Goal: Task Accomplishment & Management: Use online tool/utility

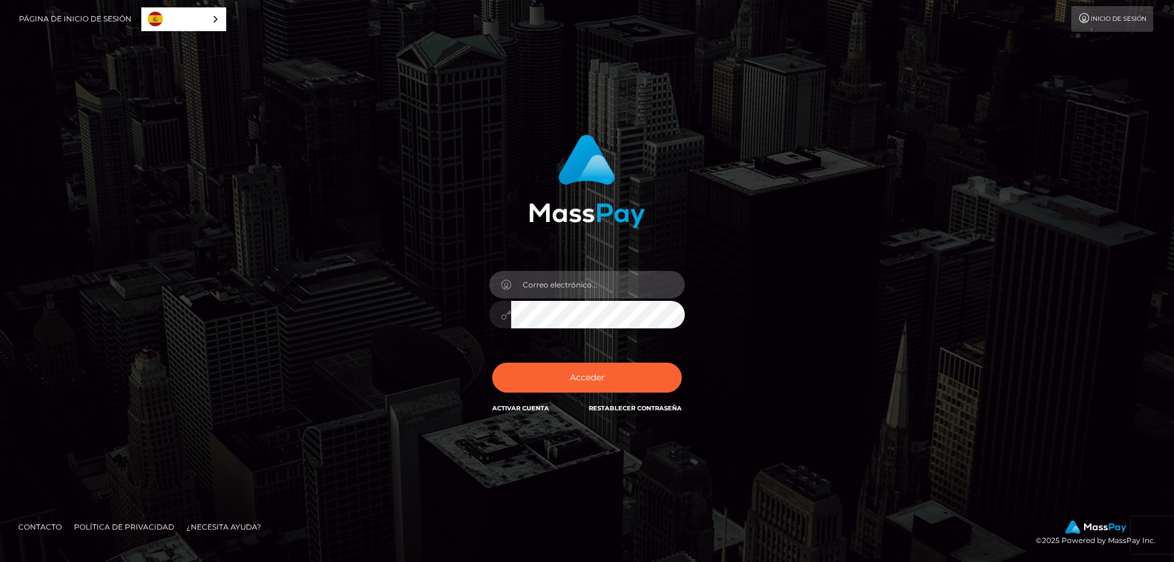
click at [649, 278] on input "email" at bounding box center [598, 285] width 174 height 28
click at [605, 283] on input "email" at bounding box center [598, 285] width 174 height 28
paste input "drakenax88@gmail.com"
type input "drakenax88@gmail.com"
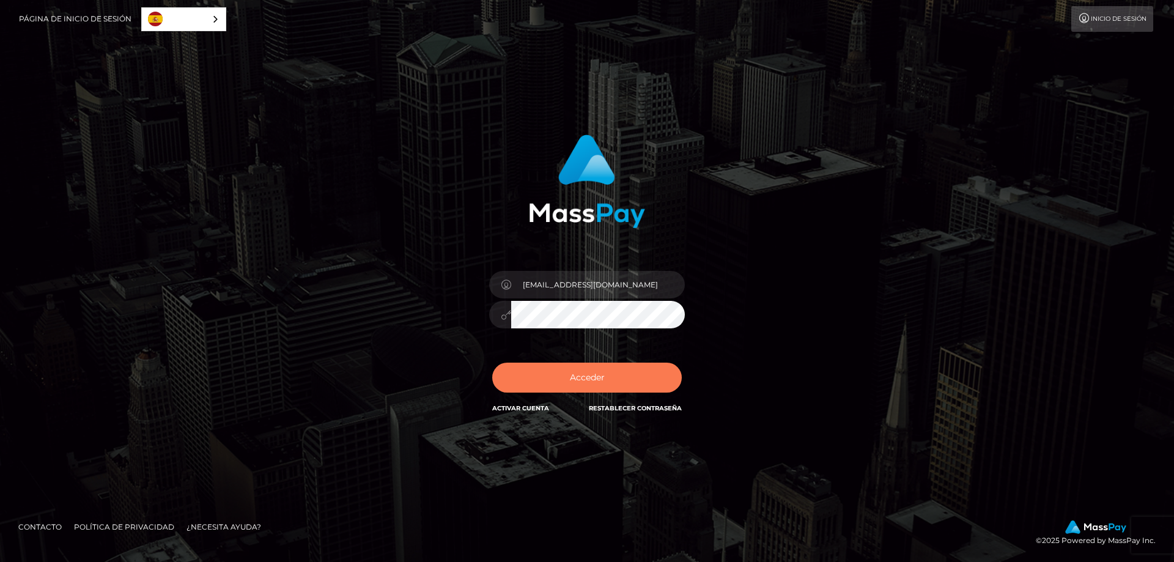
click at [611, 382] on button "Acceder" at bounding box center [587, 378] width 190 height 30
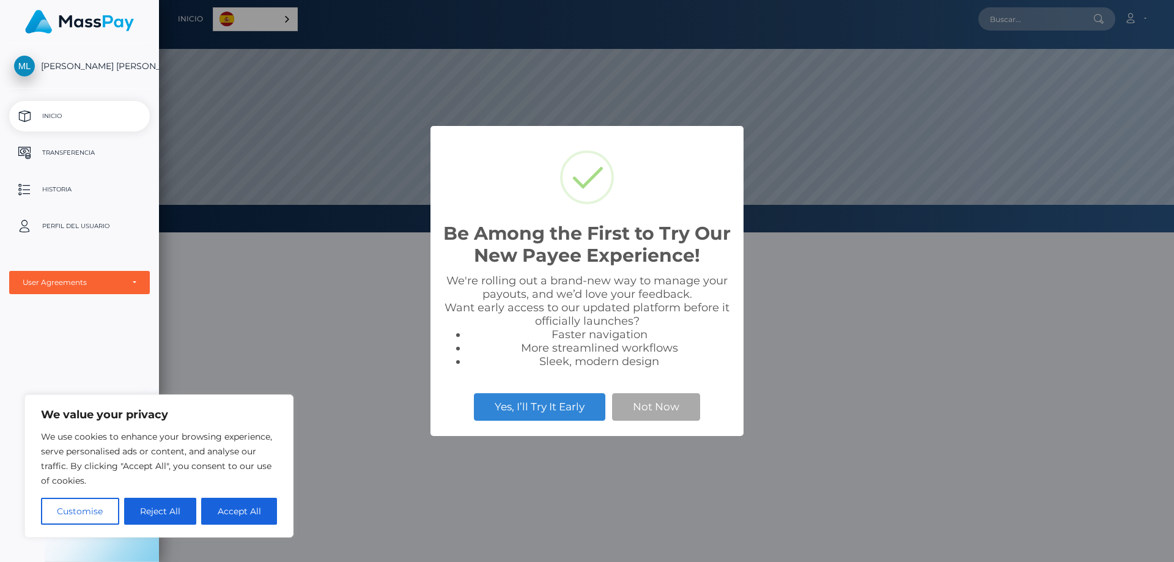
scroll to position [232, 1015]
click at [571, 407] on button "Yes, I’ll Try It Early" at bounding box center [539, 406] width 131 height 27
click at [683, 411] on button "Not Now" at bounding box center [656, 406] width 88 height 27
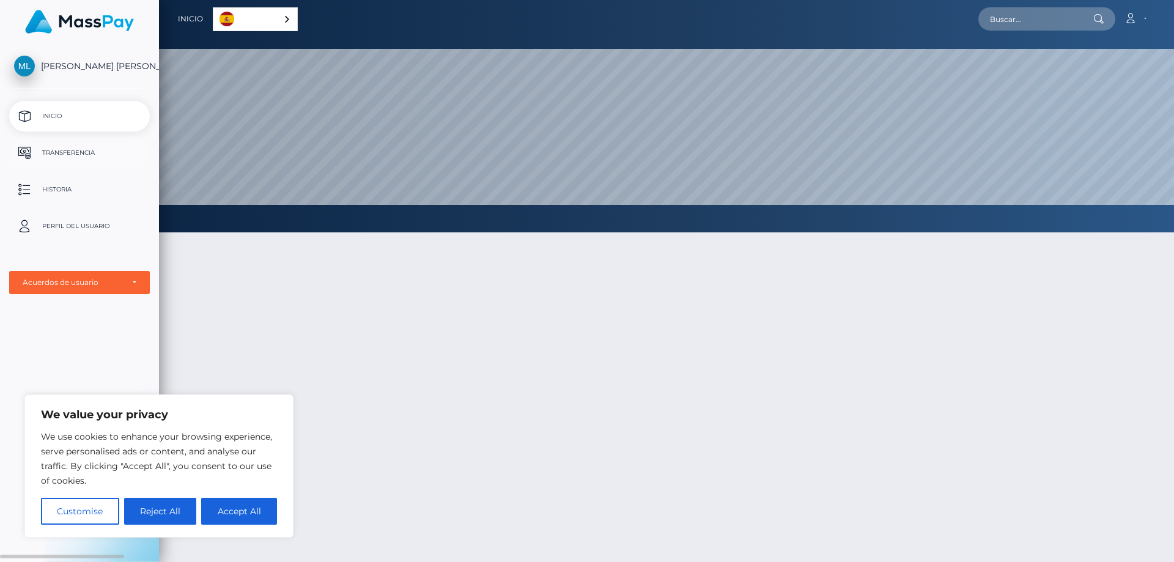
click at [58, 149] on p "Transferencia" at bounding box center [79, 153] width 131 height 18
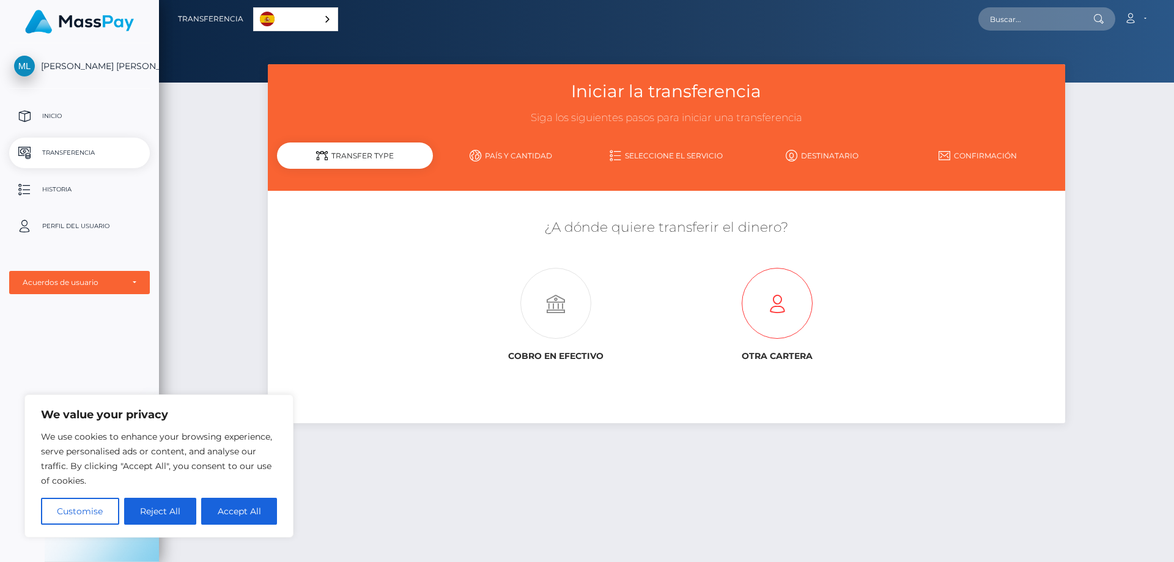
drag, startPoint x: 777, startPoint y: 309, endPoint x: 772, endPoint y: 313, distance: 6.5
click at [777, 310] on icon at bounding box center [777, 303] width 221 height 71
click at [569, 320] on icon at bounding box center [555, 303] width 221 height 71
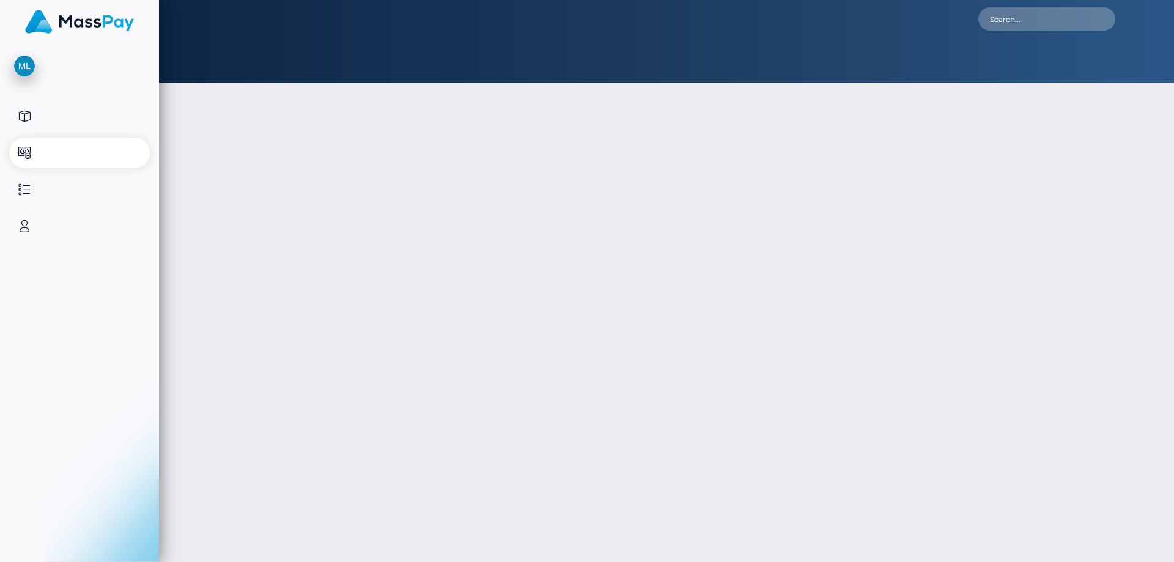
type input "NaN"
select select
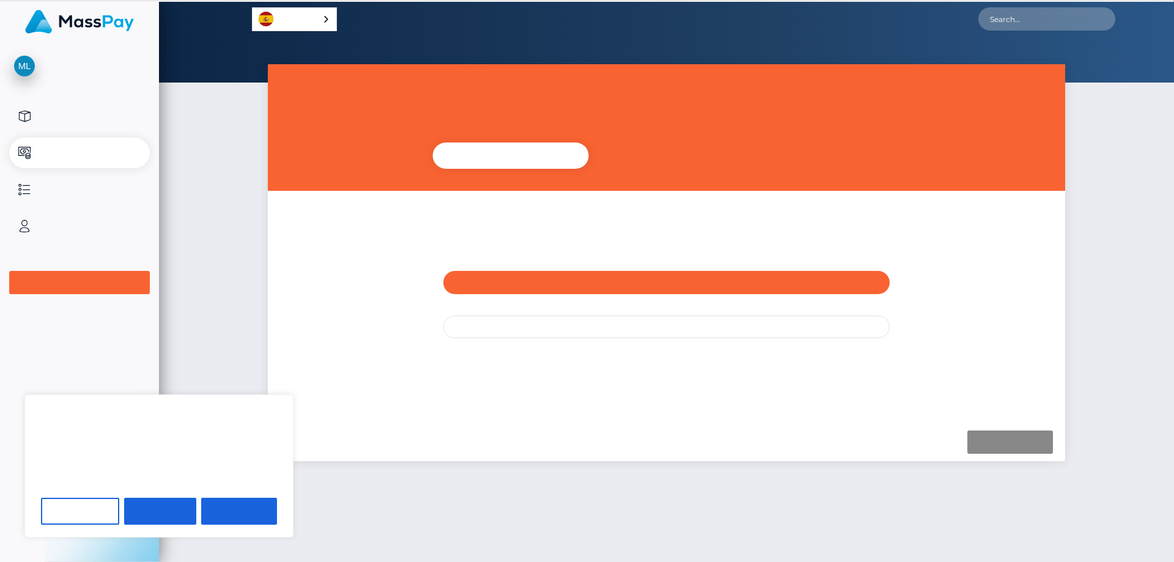
click at [309, 22] on link "Español" at bounding box center [295, 19] width 84 height 23
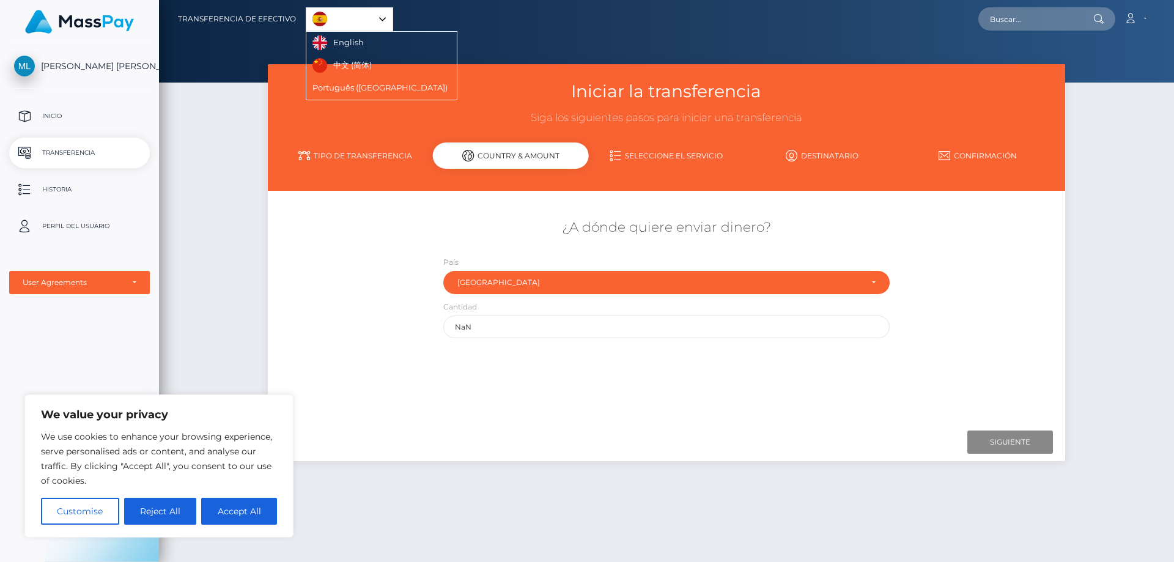
click at [306, 17] on link "Español" at bounding box center [349, 19] width 86 height 23
click at [540, 317] on input "NaN" at bounding box center [666, 327] width 446 height 23
click at [235, 512] on button "Accept All" at bounding box center [239, 511] width 76 height 27
checkbox input "true"
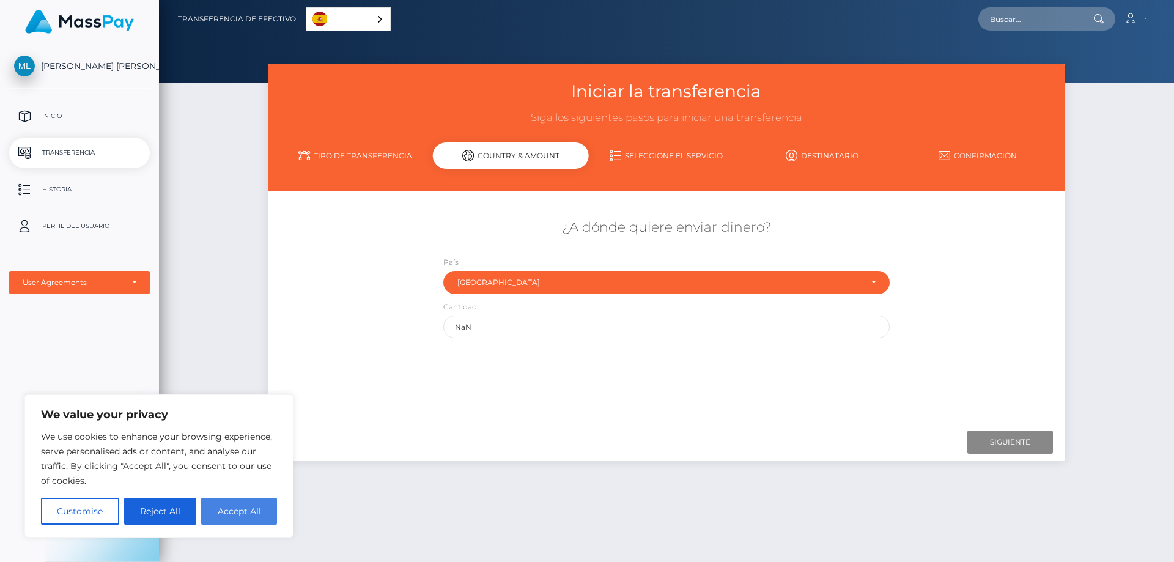
checkbox input "true"
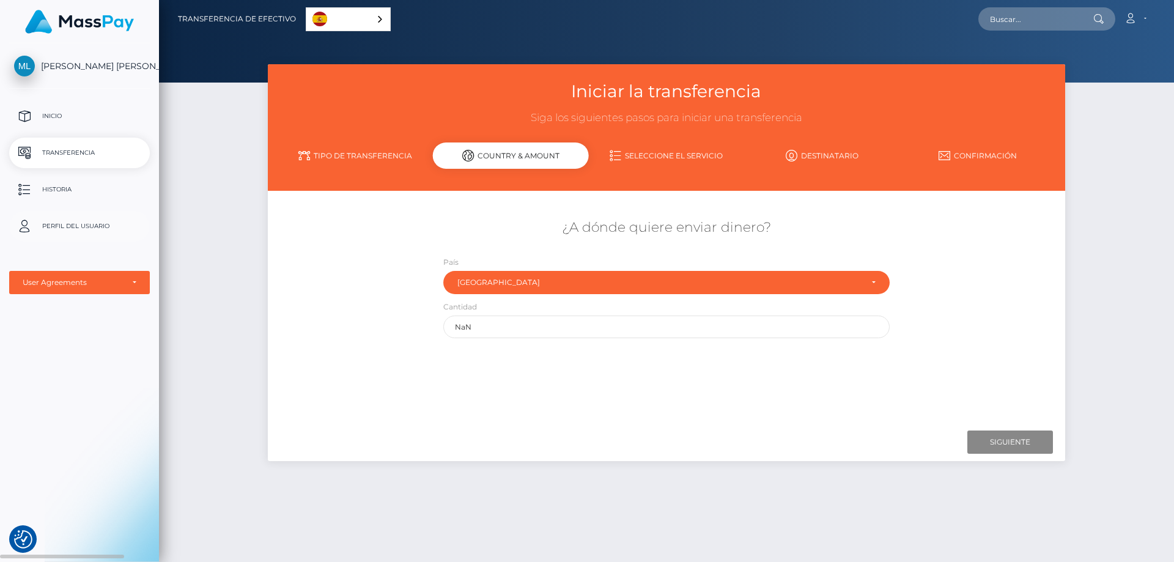
click at [93, 232] on p "Perfil del usuario" at bounding box center [79, 226] width 131 height 18
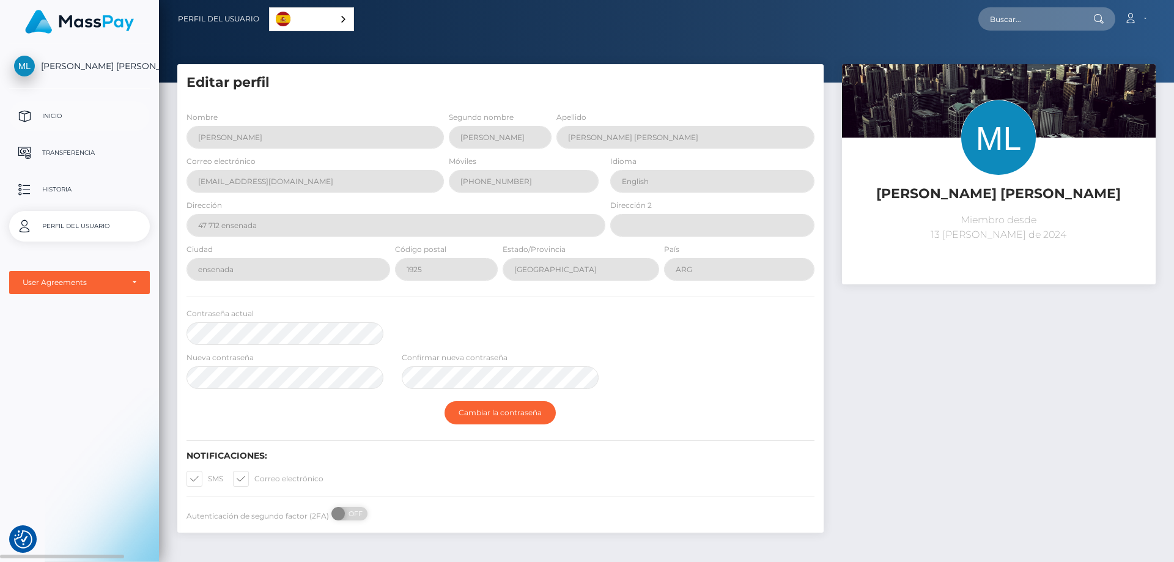
click at [78, 128] on link "Inicio" at bounding box center [79, 116] width 141 height 31
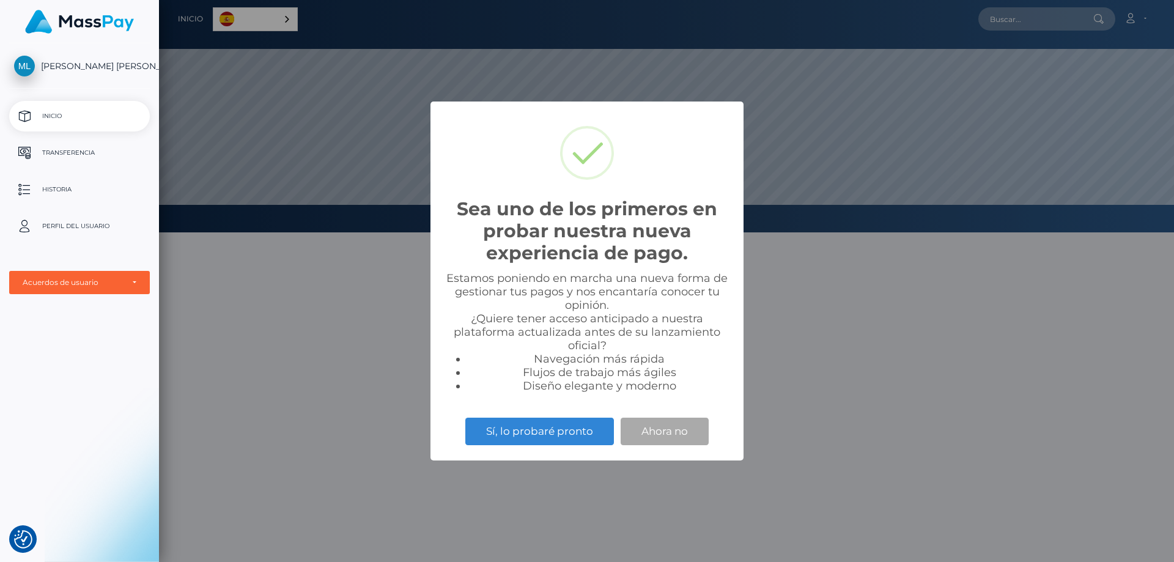
scroll to position [232, 1015]
click at [540, 437] on button "Sí, lo probaré pronto" at bounding box center [539, 431] width 149 height 27
click at [594, 427] on button "Sí, lo probaré pronto" at bounding box center [539, 431] width 149 height 27
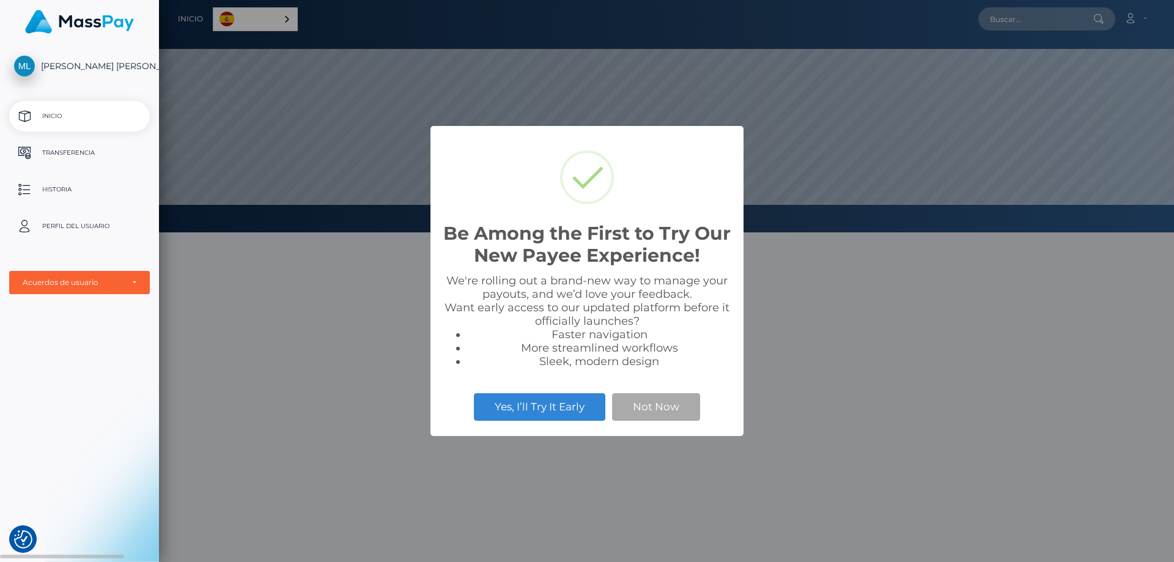
scroll to position [232, 1015]
click at [671, 405] on button "Not Now" at bounding box center [656, 406] width 88 height 27
click at [659, 391] on div "Yes, I’ll Try It Early Not Now" at bounding box center [587, 407] width 289 height 34
click at [658, 402] on button "Not Now" at bounding box center [656, 406] width 88 height 27
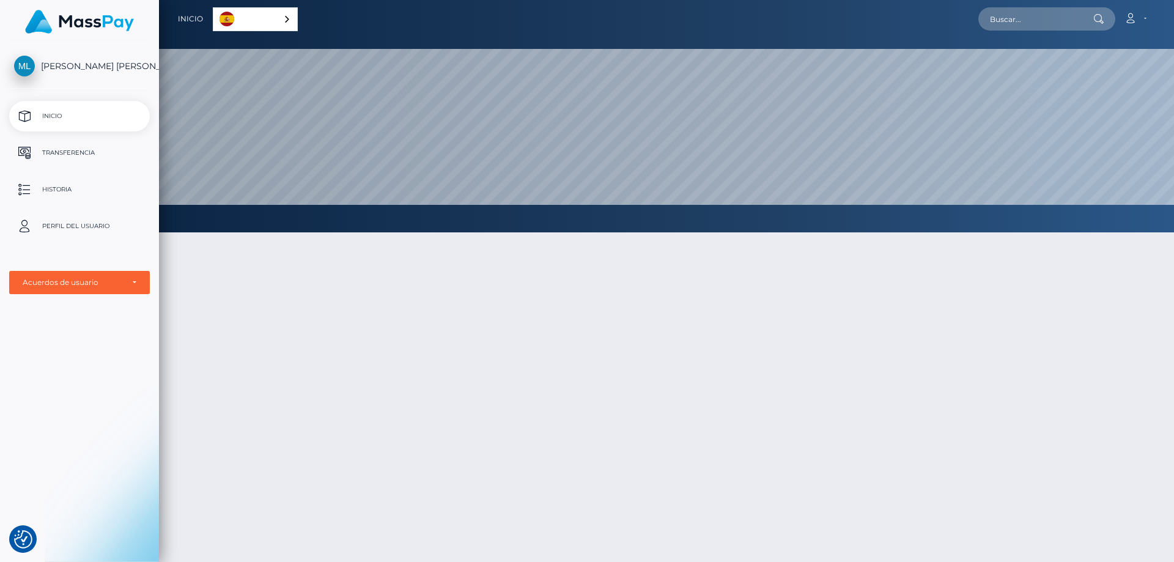
click at [1113, 339] on div at bounding box center [666, 457] width 1015 height 487
click at [1137, 17] on icon at bounding box center [1130, 18] width 13 height 10
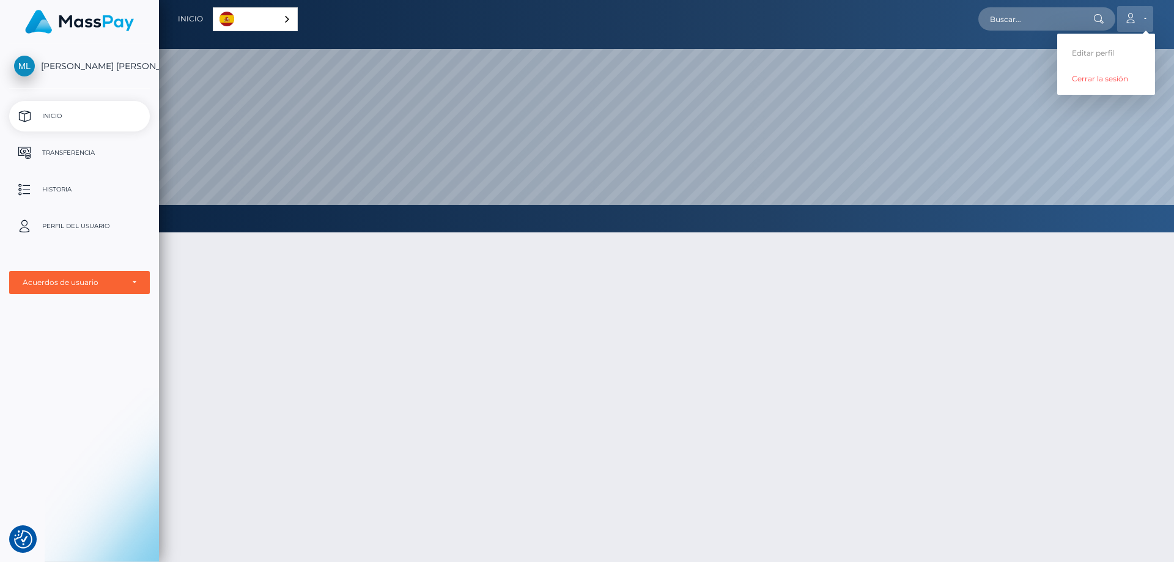
click at [1137, 17] on icon at bounding box center [1130, 18] width 13 height 10
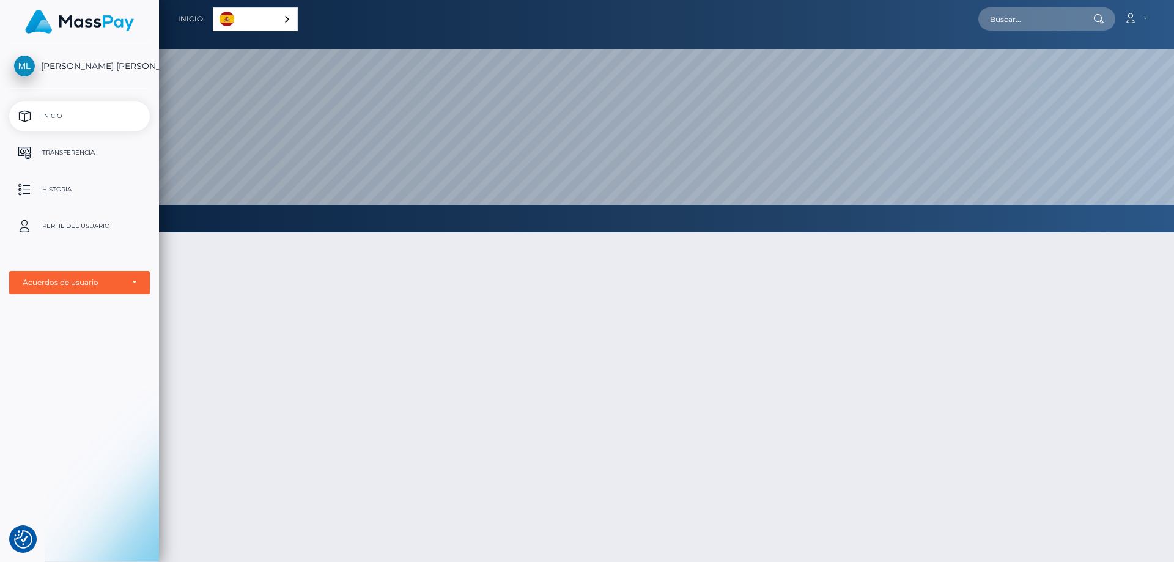
click at [1056, 292] on div at bounding box center [666, 457] width 1015 height 487
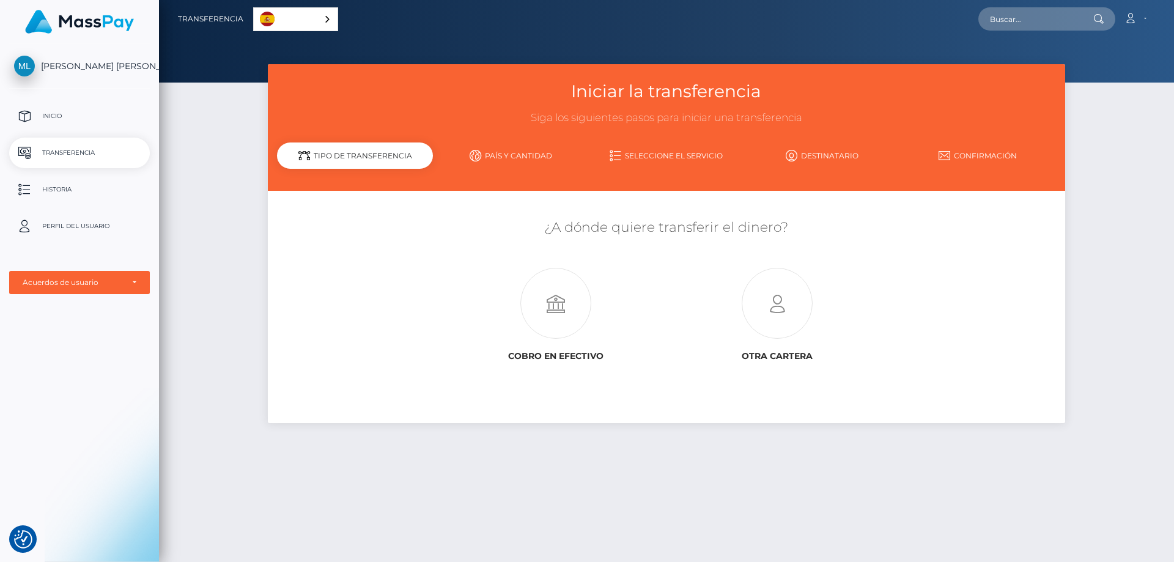
click at [395, 150] on div "Tipo de transferencia" at bounding box center [355, 155] width 156 height 26
click at [528, 154] on link "País y cantidad" at bounding box center [511, 155] width 156 height 21
click at [674, 153] on link "Seleccione el servicio" at bounding box center [667, 155] width 156 height 21
click at [836, 160] on link "Destinatario" at bounding box center [822, 155] width 156 height 21
click at [985, 154] on link "Confirmación" at bounding box center [978, 155] width 156 height 21
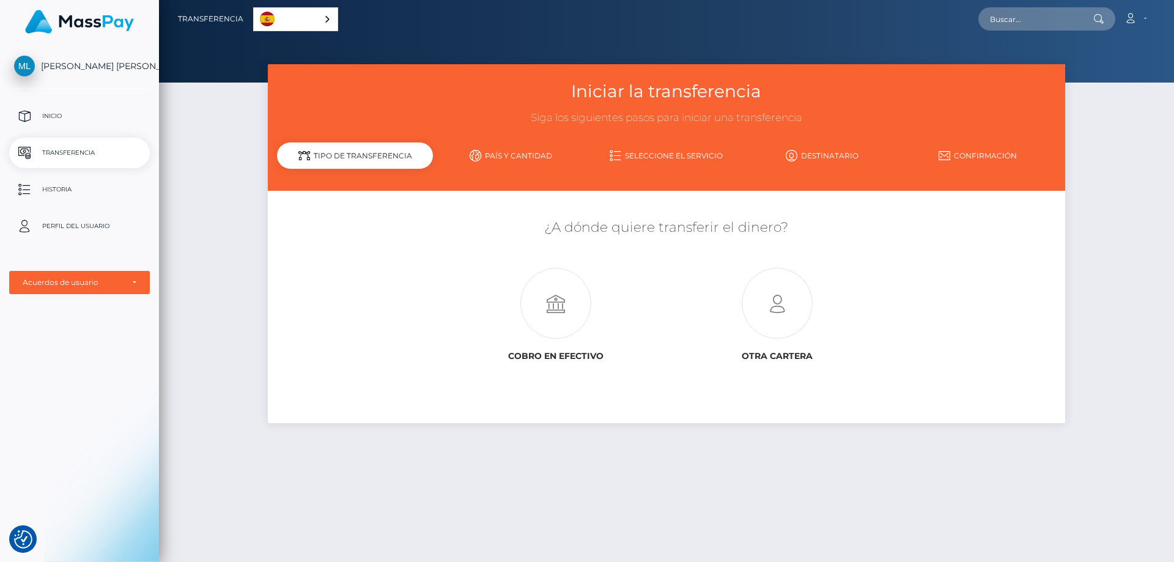
click at [726, 367] on div "¿A dónde quiere transferir el dinero? Cobro en efectivo" at bounding box center [666, 308] width 778 height 217
click at [784, 305] on icon at bounding box center [777, 303] width 221 height 71
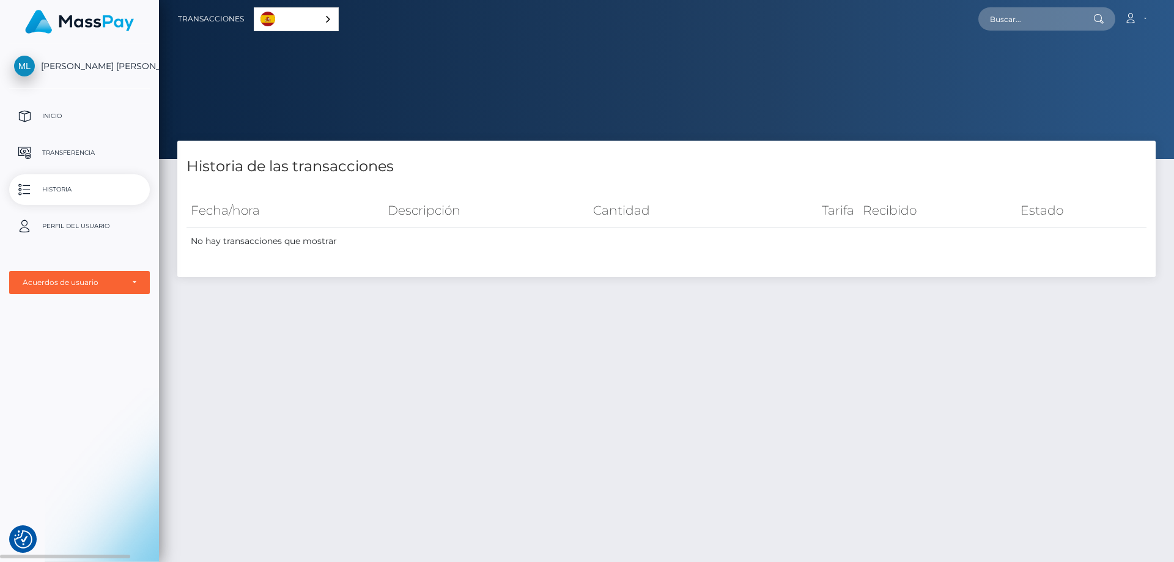
click at [87, 188] on p "Historia" at bounding box center [79, 189] width 131 height 18
click at [1041, 221] on th "Estado" at bounding box center [1081, 211] width 130 height 34
click at [77, 58] on link "[PERSON_NAME] [PERSON_NAME]" at bounding box center [79, 66] width 159 height 21
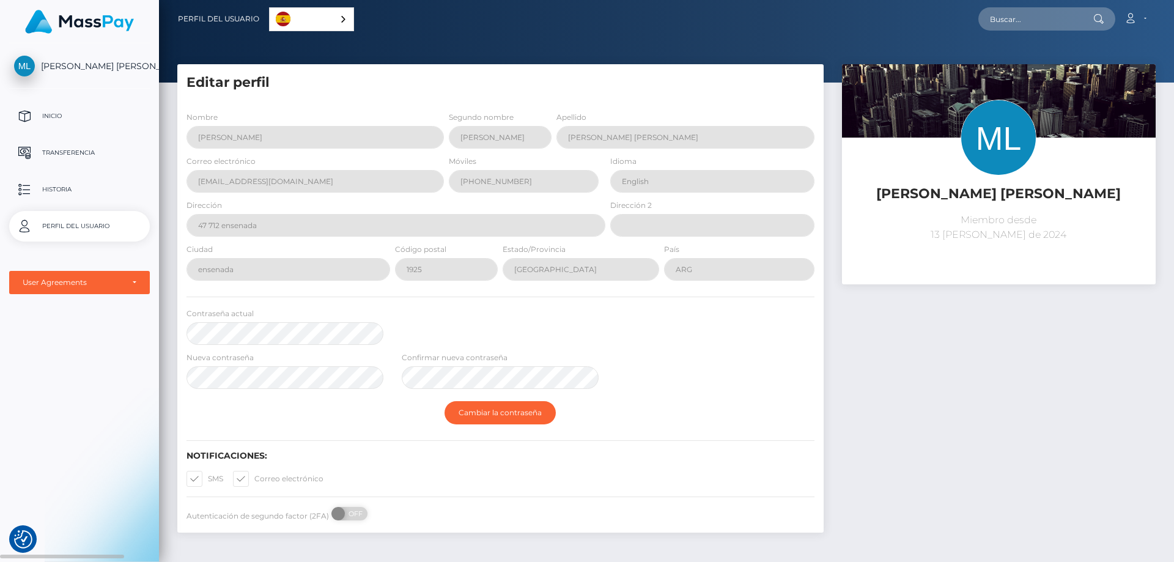
click at [63, 69] on span "[PERSON_NAME] [PERSON_NAME]" at bounding box center [79, 66] width 141 height 11
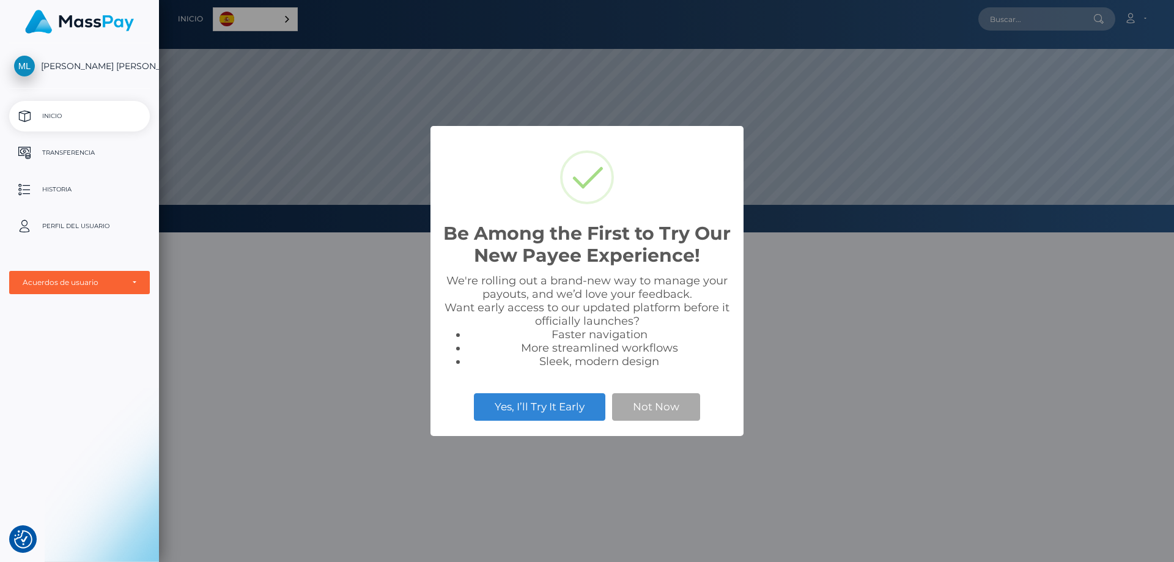
scroll to position [232, 1015]
click at [663, 408] on button "Not Now" at bounding box center [656, 406] width 88 height 27
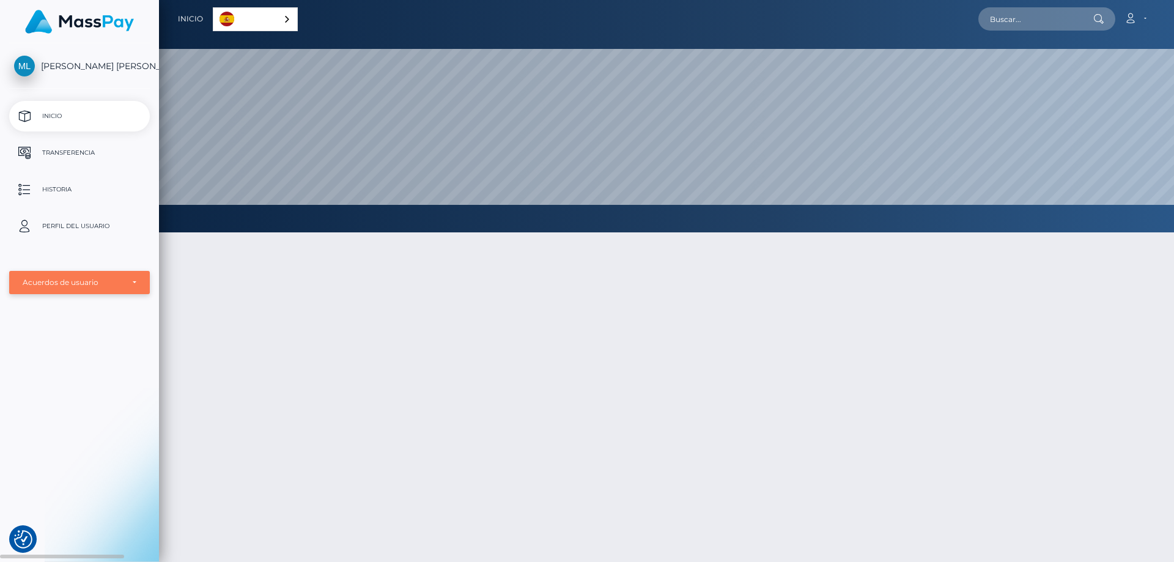
click at [120, 283] on div "Acuerdos de usuario" at bounding box center [73, 283] width 100 height 10
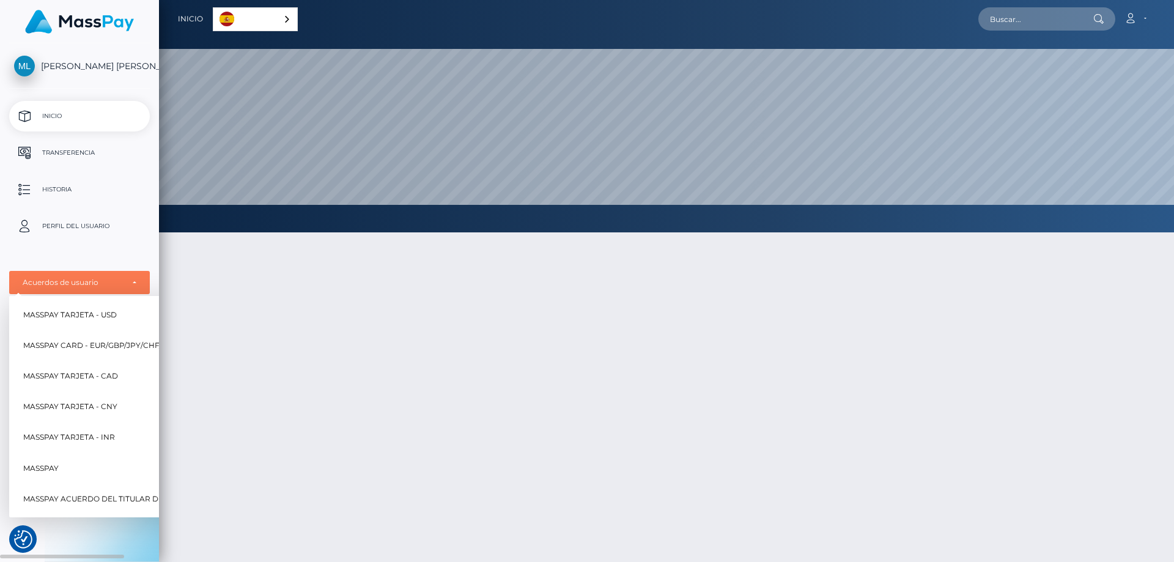
click at [111, 312] on span "MassPay Tarjeta - USD" at bounding box center [70, 315] width 94 height 16
select select "1"
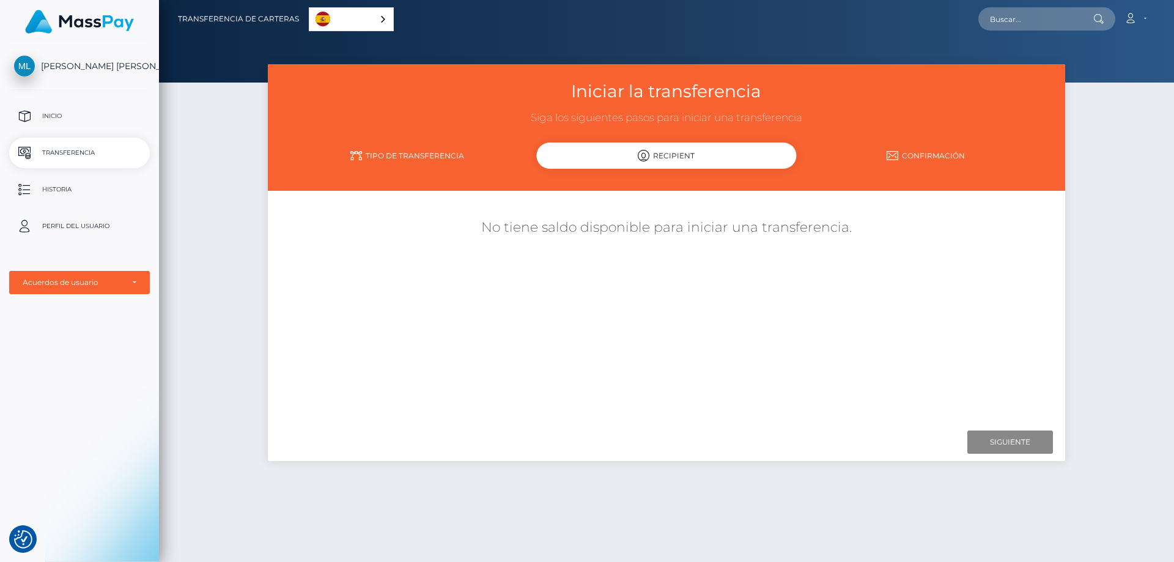
click at [932, 147] on link "Confirmación" at bounding box center [925, 155] width 259 height 21
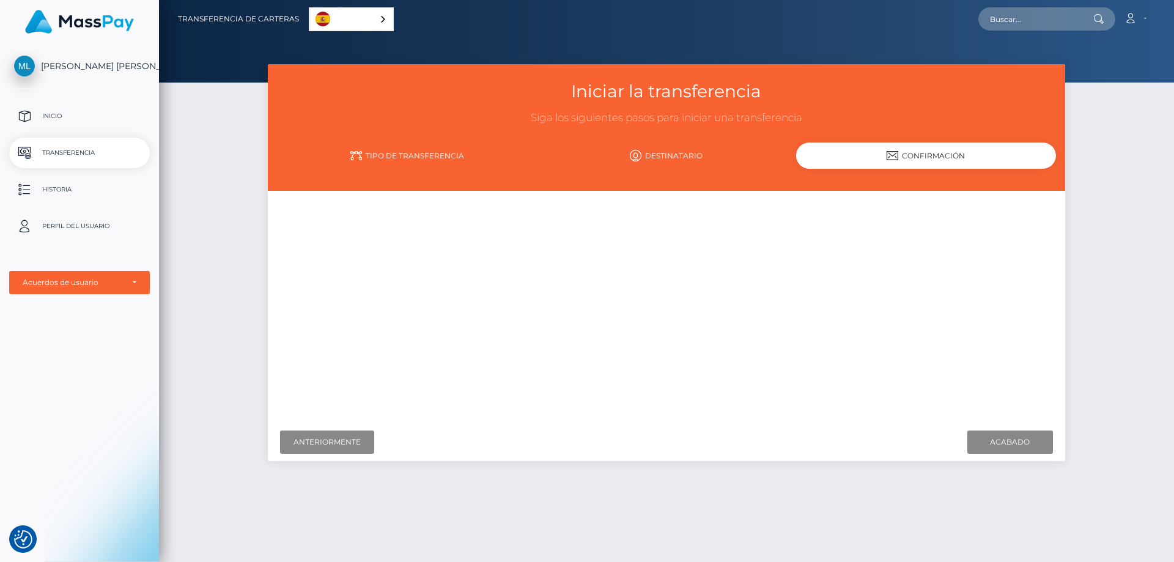
click at [423, 157] on link "Tipo de transferencia" at bounding box center [406, 155] width 259 height 21
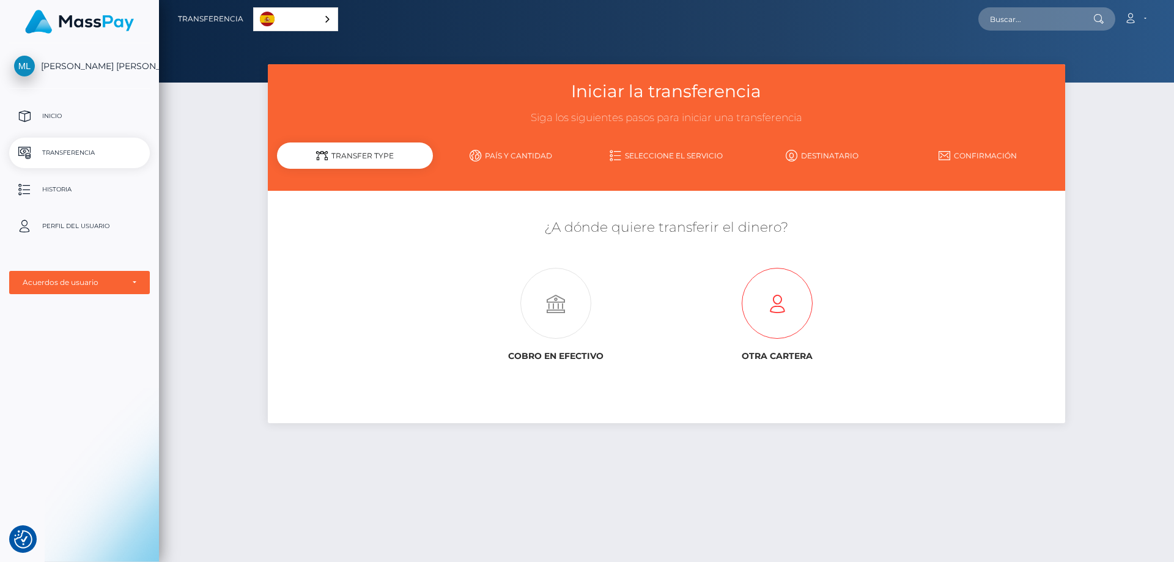
click at [778, 318] on icon at bounding box center [777, 303] width 221 height 71
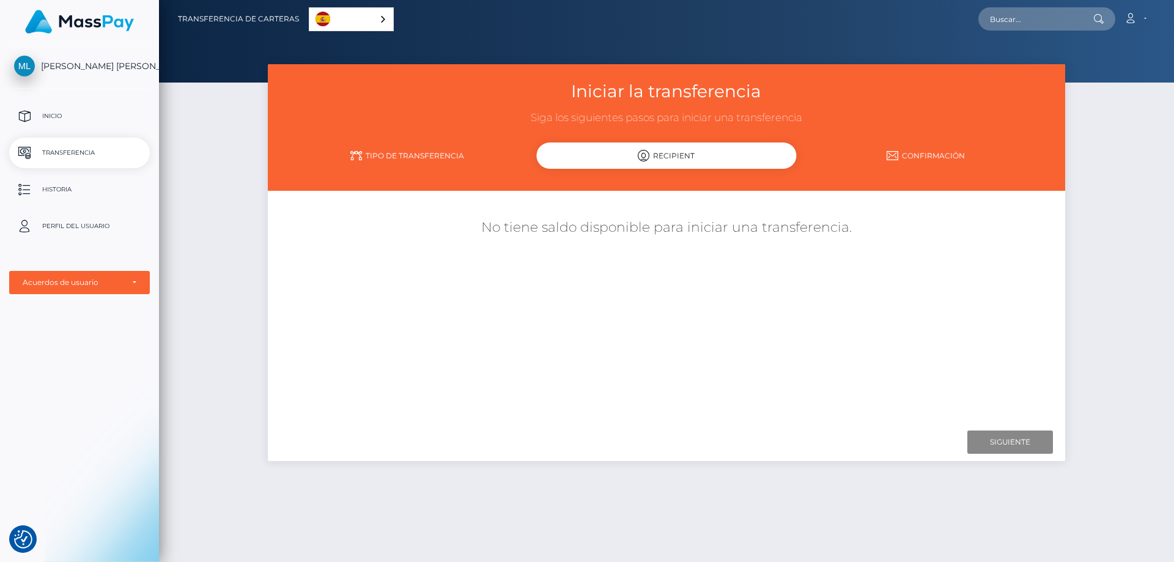
click at [702, 154] on div "Recipient" at bounding box center [666, 155] width 259 height 26
